Goal: Information Seeking & Learning: Learn about a topic

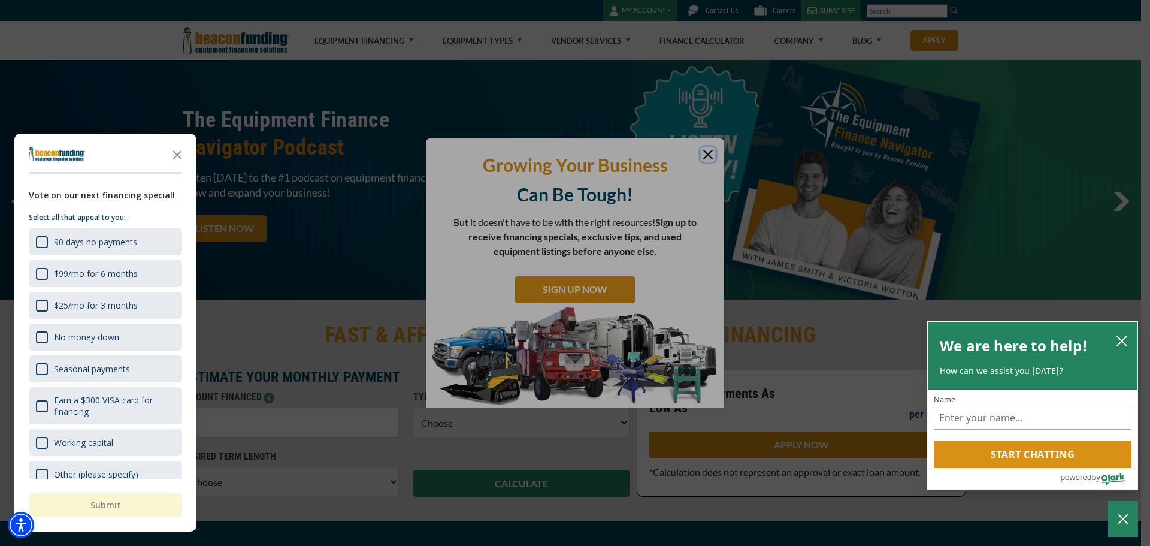
click at [706, 155] on div "button" at bounding box center [575, 273] width 1150 height 546
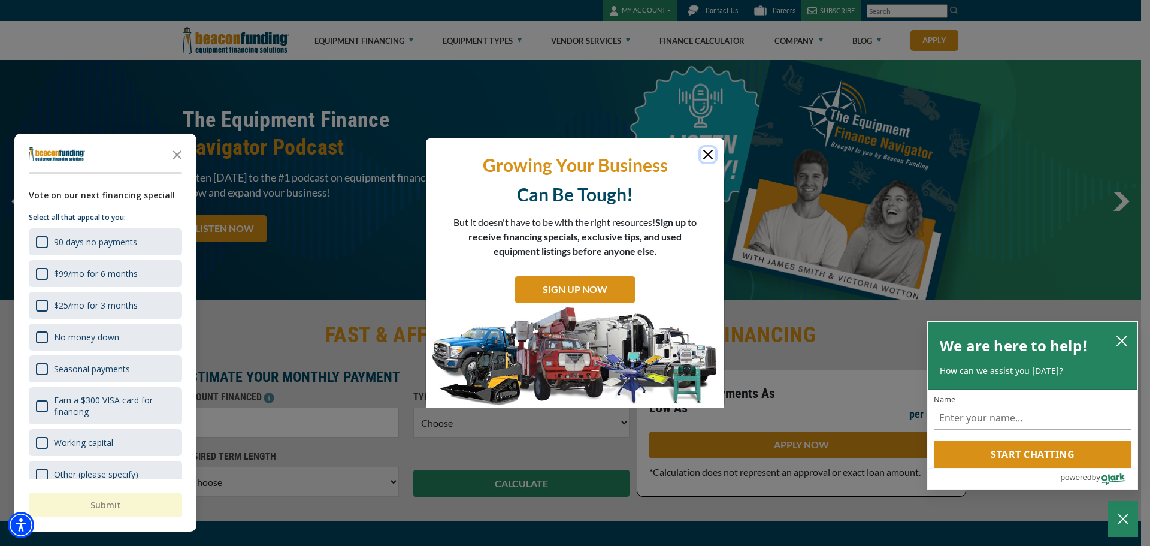
click at [706, 155] on button "Close" at bounding box center [708, 154] width 14 height 14
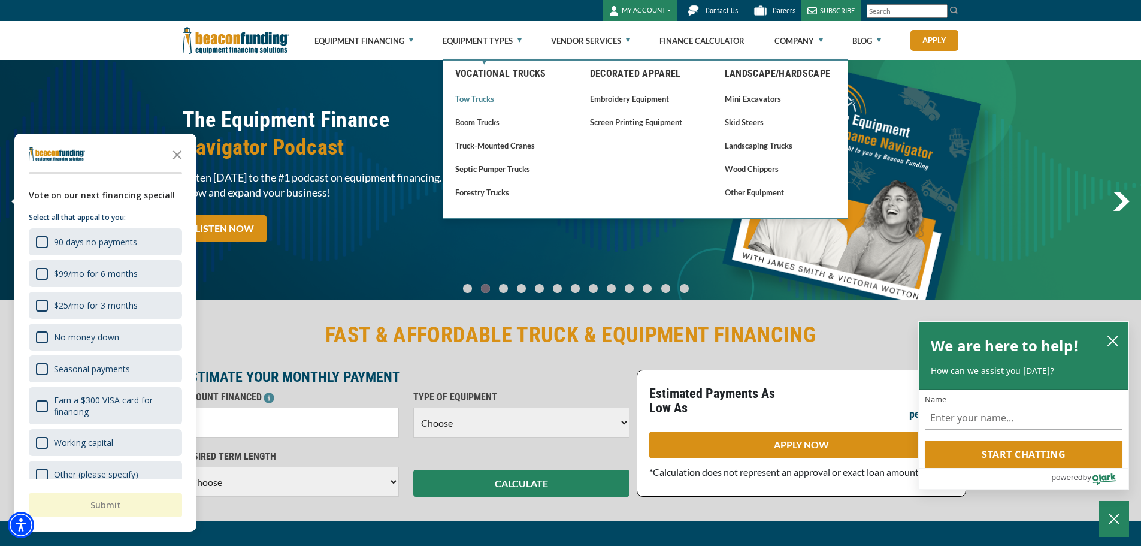
click at [474, 101] on link "Tow Trucks" at bounding box center [510, 98] width 111 height 15
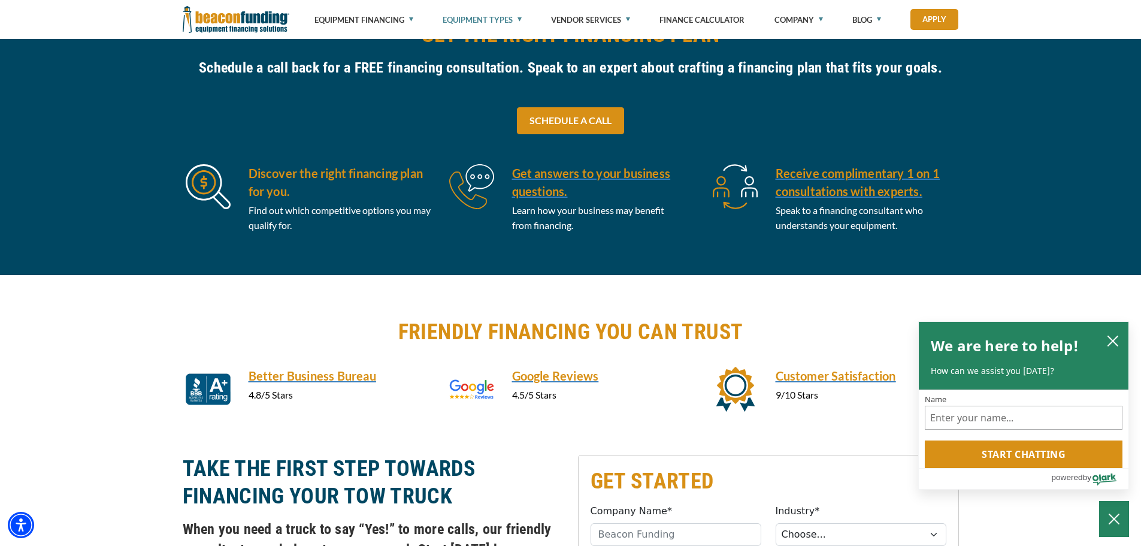
scroll to position [599, 0]
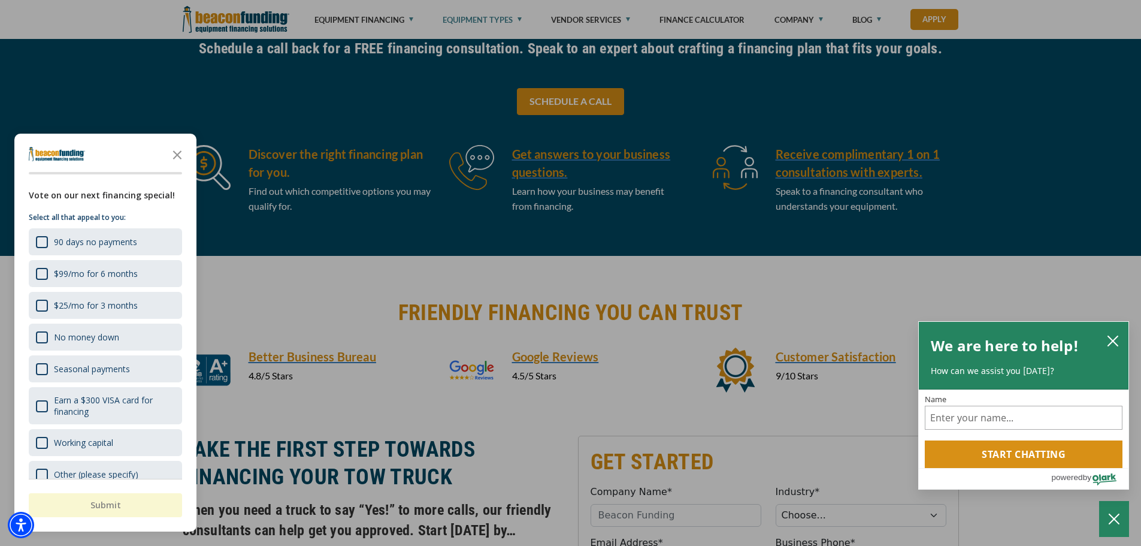
drag, startPoint x: 180, startPoint y: 152, endPoint x: 386, endPoint y: 162, distance: 205.7
click at [183, 152] on icon "Close the survey" at bounding box center [177, 154] width 24 height 24
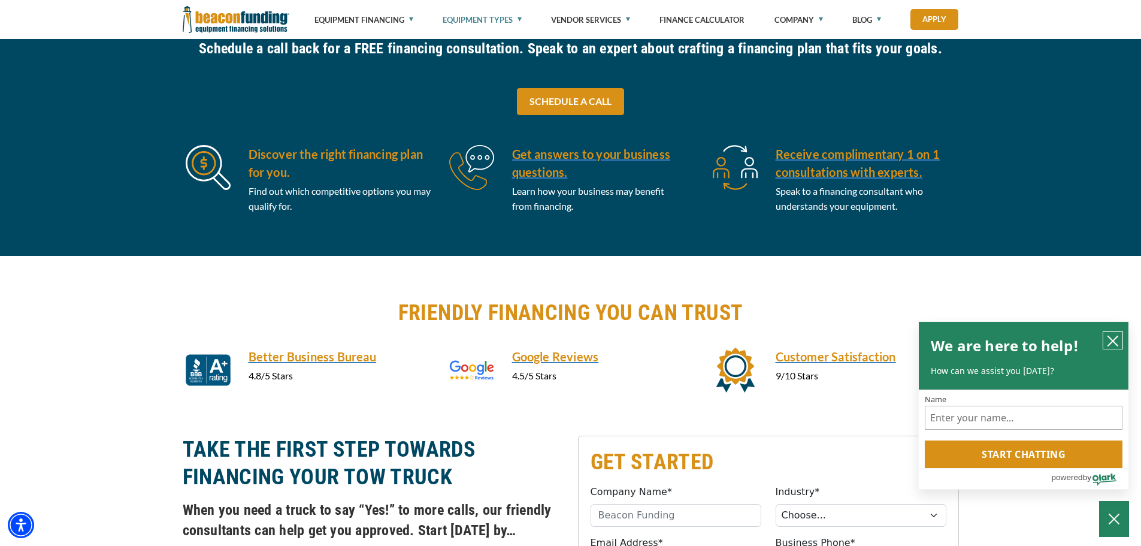
click at [1104, 335] on button "close chatbox" at bounding box center [1112, 340] width 19 height 17
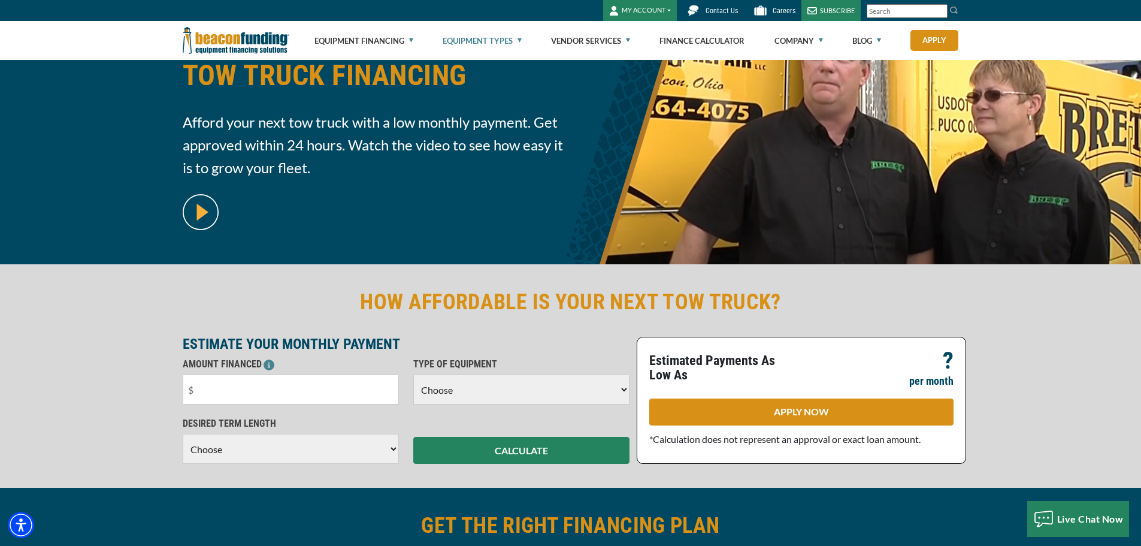
scroll to position [0, 0]
